Goal: Task Accomplishment & Management: Use online tool/utility

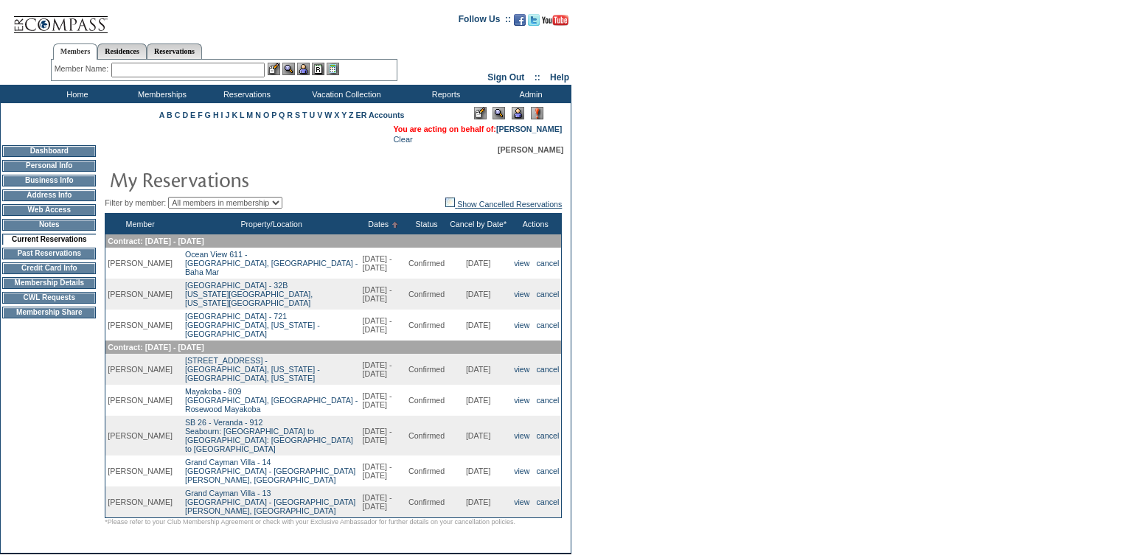
click at [445, 206] on img at bounding box center [450, 203] width 10 height 10
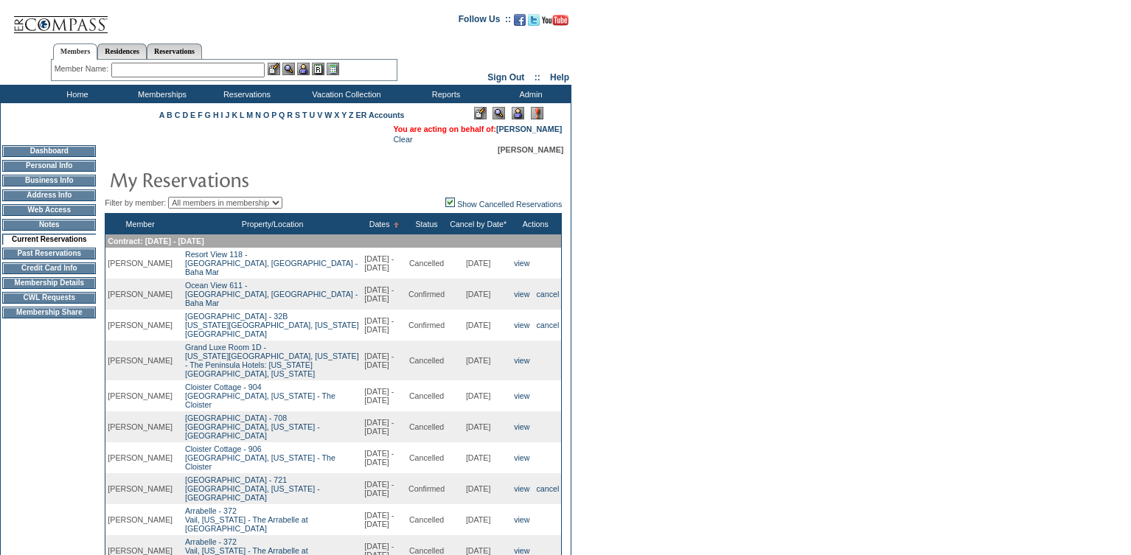
click at [519, 355] on span "view" at bounding box center [522, 360] width 20 height 13
click at [518, 356] on link "view" at bounding box center [521, 360] width 15 height 9
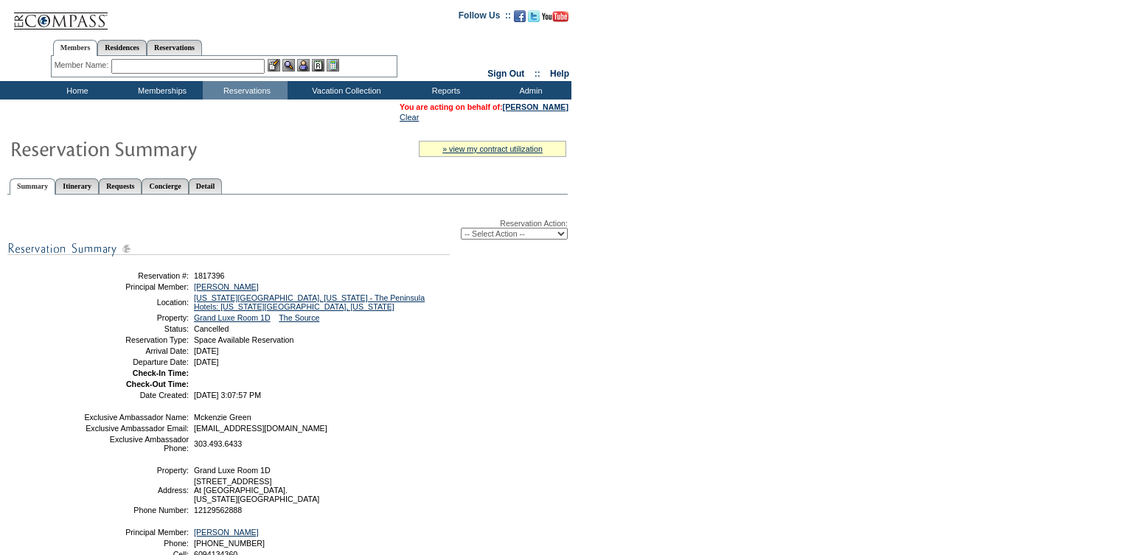
click at [484, 240] on select "-- Select Action -- Modify Reservation Dates Modify Reservation Cost Modify Occ…" at bounding box center [514, 234] width 107 height 12
select select "ChangeCost"
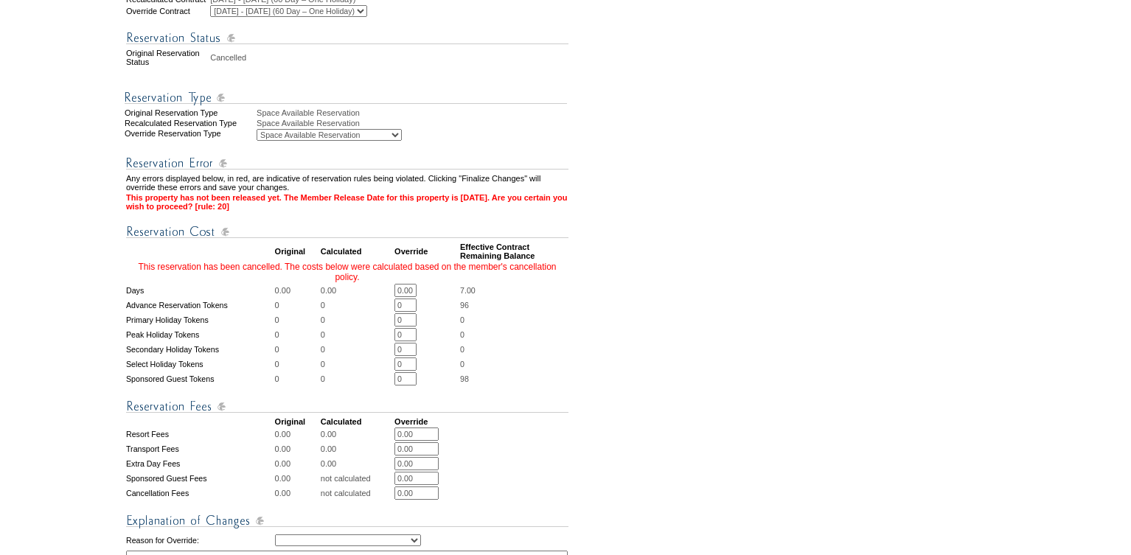
scroll to position [0, 1]
drag, startPoint x: 401, startPoint y: 288, endPoint x: 518, endPoint y: 293, distance: 116.6
click at [518, 293] on tr "Days 0.00 0.00 0.00 * * 7.00" at bounding box center [347, 290] width 442 height 13
type input "2"
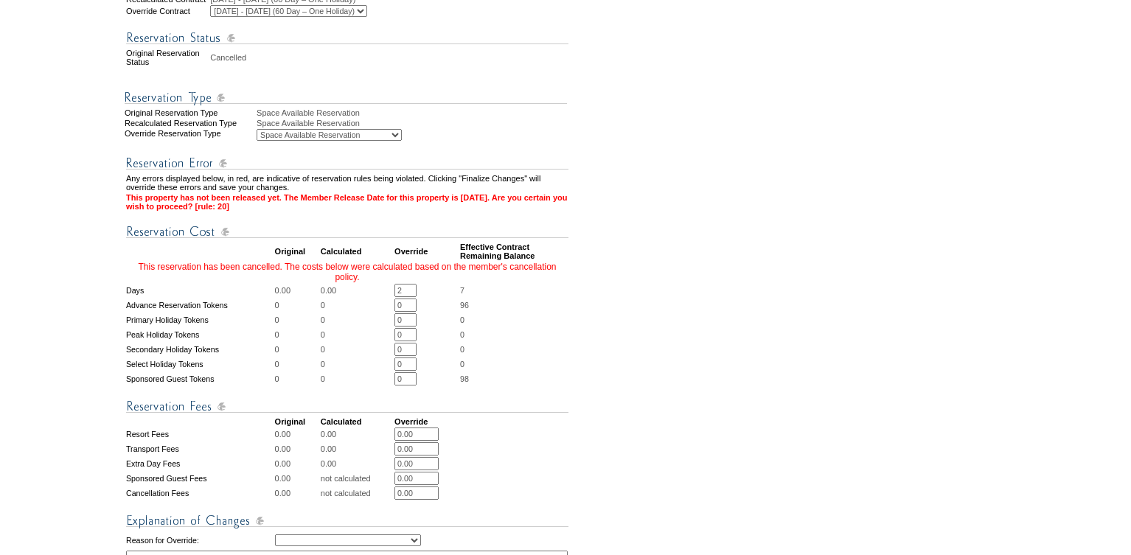
click at [725, 268] on form "Follow Us ::" at bounding box center [563, 227] width 1126 height 1187
drag, startPoint x: 419, startPoint y: 439, endPoint x: 385, endPoint y: 439, distance: 33.9
click at [385, 439] on tr "Resort Fees 0.00 0.00 0.00 * *" at bounding box center [347, 434] width 442 height 13
type input "790"
click at [737, 303] on form "Follow Us ::" at bounding box center [563, 227] width 1126 height 1187
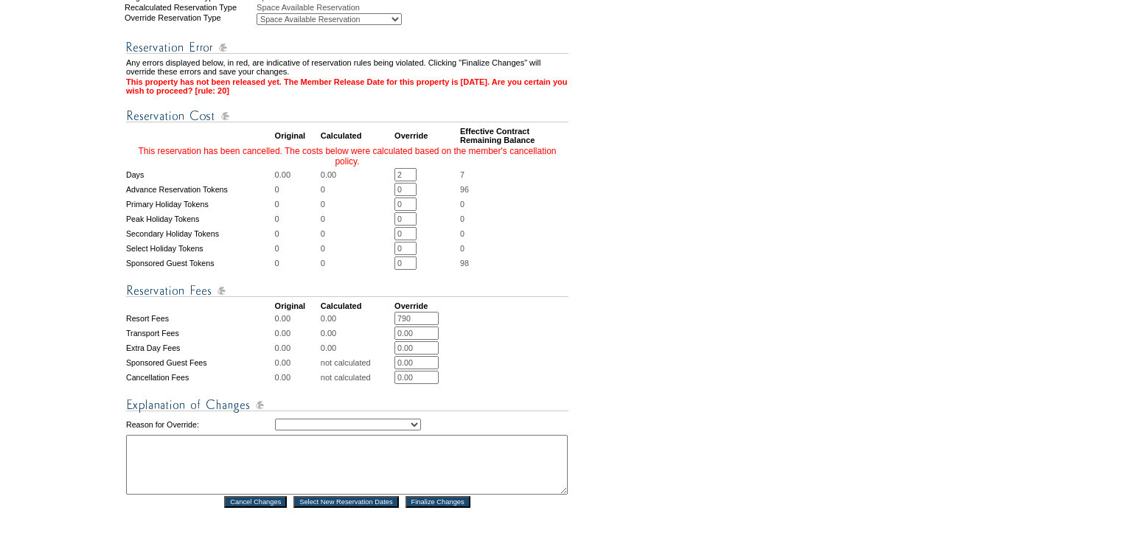
scroll to position [515, 0]
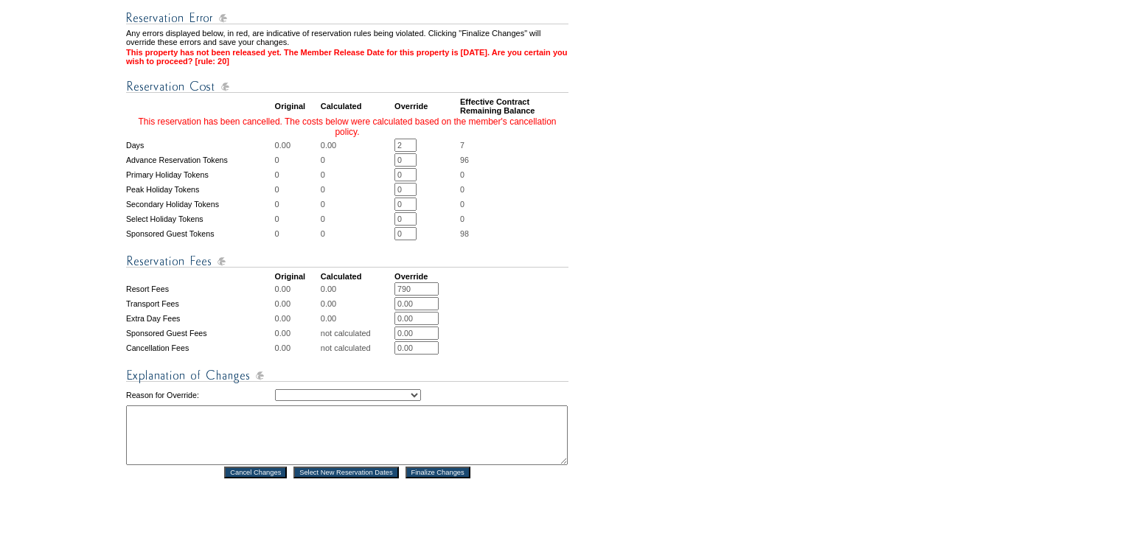
click at [410, 401] on select "Creating Continuous Stay Days Rebooked After Cancellation Editing Occupant Expe…" at bounding box center [348, 395] width 146 height 12
select select "1035"
click at [231, 448] on textarea at bounding box center [347, 436] width 442 height 60
paste textarea "$3,020.90"
click at [312, 436] on textarea "Member is using 3 PD + $790. Room and tax total: $3,020.90 -GK" at bounding box center [347, 436] width 442 height 60
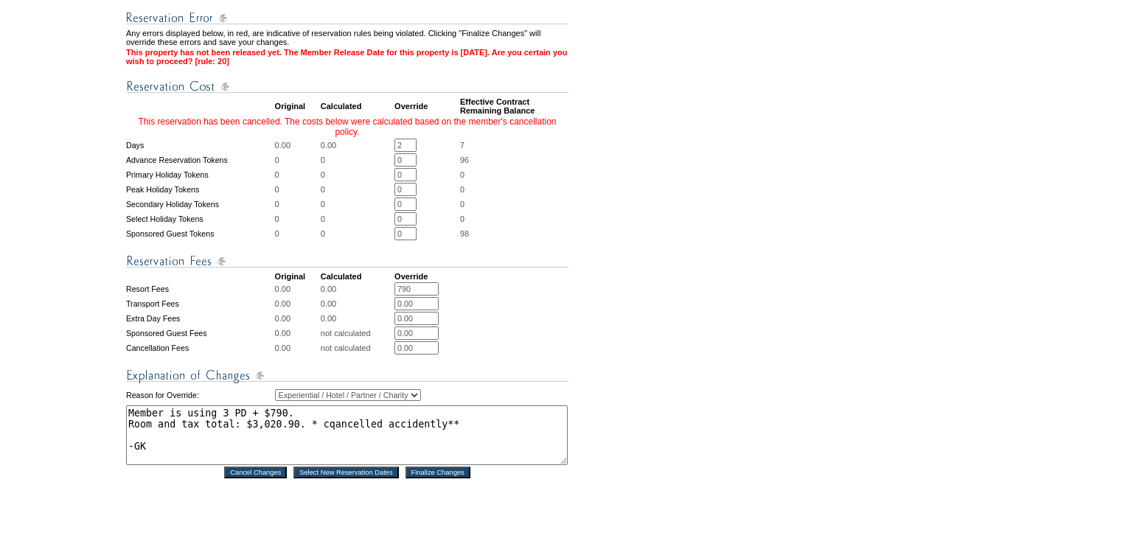
click at [347, 434] on textarea "Member is using 3 PD + $790. Room and tax total: $3,020.90. * cqancelled accide…" at bounding box center [347, 436] width 442 height 60
type textarea "Member is using 3 PD + $790. Room and tax total: $3,020.90. * canceled accident…"
click at [572, 518] on form "Follow Us ::" at bounding box center [563, 82] width 1126 height 1187
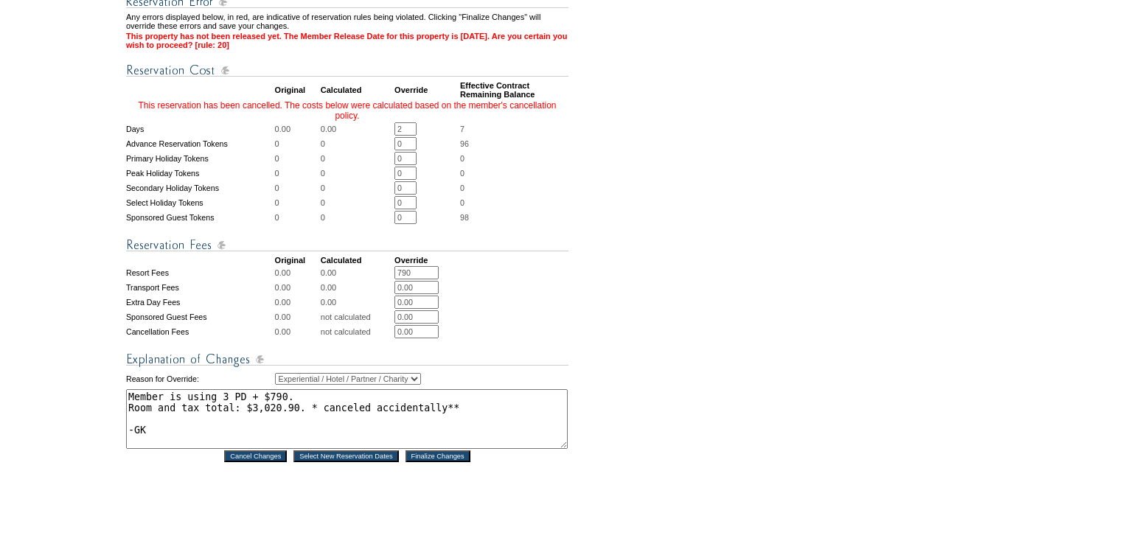
scroll to position [533, 0]
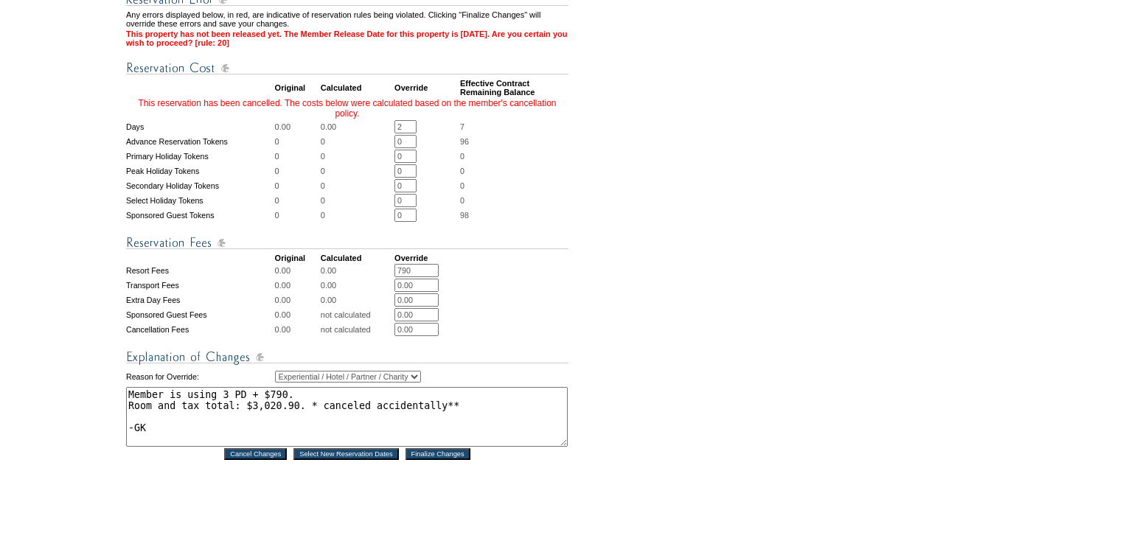
click at [157, 437] on textarea "Member is using 3 PD + $790. Room and tax total: $3,020.90. * canceled accident…" at bounding box center [347, 417] width 442 height 60
drag, startPoint x: 157, startPoint y: 437, endPoint x: 120, endPoint y: 397, distance: 54.3
click at [120, 397] on tr "1. Modify Dates 2. Modify Costs Reservation #: 1817396 Principal Member: Tiagwa…" at bounding box center [285, 76] width 569 height 957
click at [408, 128] on input "2" at bounding box center [406, 126] width 22 height 13
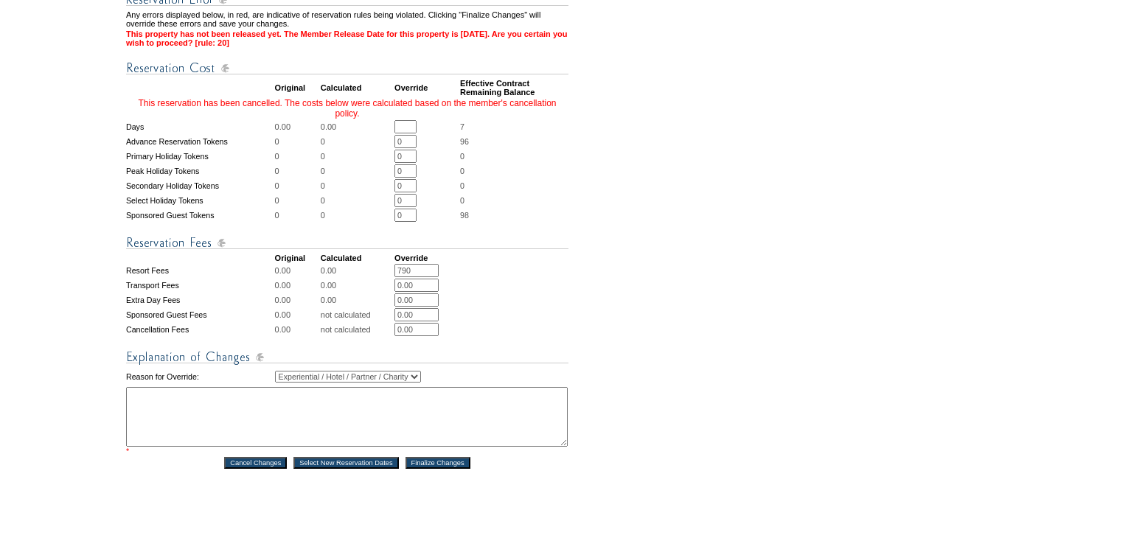
click at [424, 275] on input "790" at bounding box center [417, 270] width 44 height 13
type input "7"
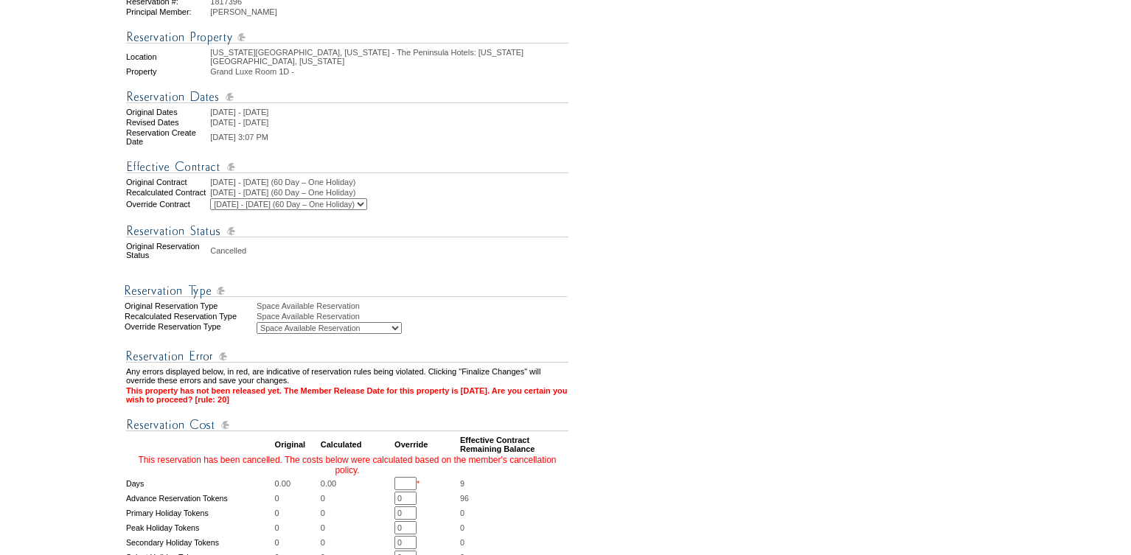
scroll to position [0, 0]
